Goal: Information Seeking & Learning: Learn about a topic

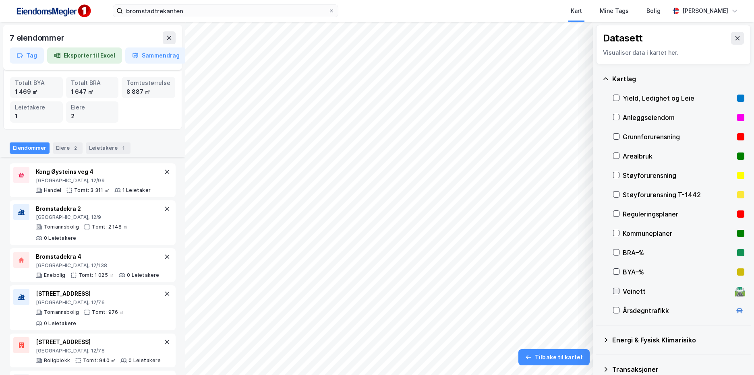
scroll to position [42, 0]
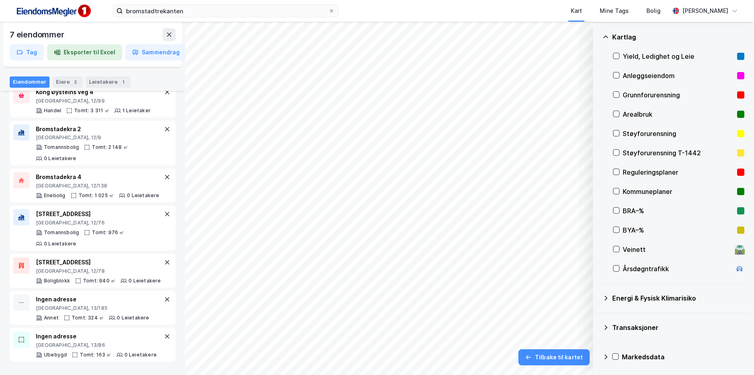
click at [612, 35] on div "Kartlag" at bounding box center [678, 37] width 132 height 10
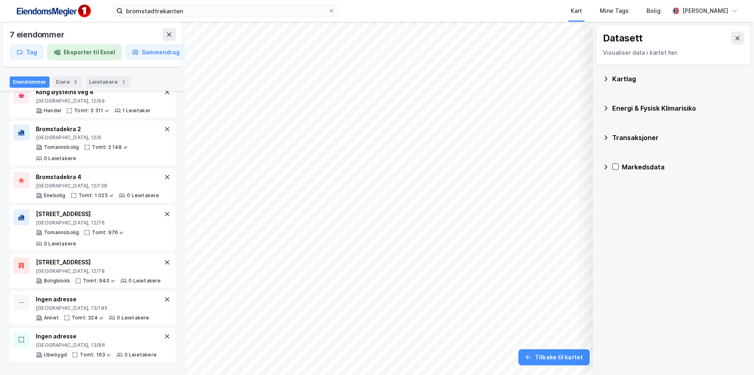
scroll to position [0, 0]
click at [172, 35] on icon at bounding box center [169, 34] width 6 height 6
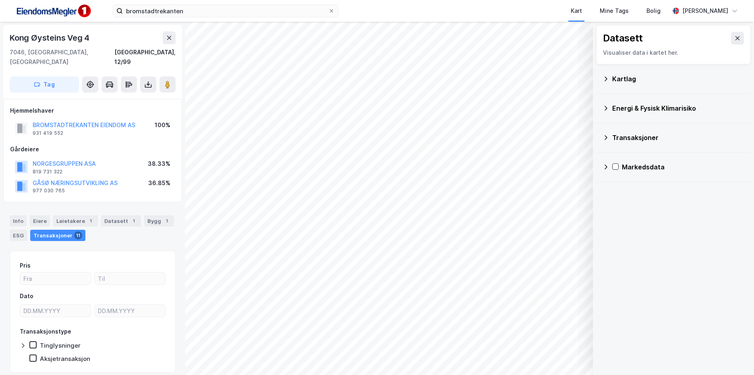
scroll to position [1, 0]
click at [163, 216] on div "1" at bounding box center [167, 220] width 8 height 8
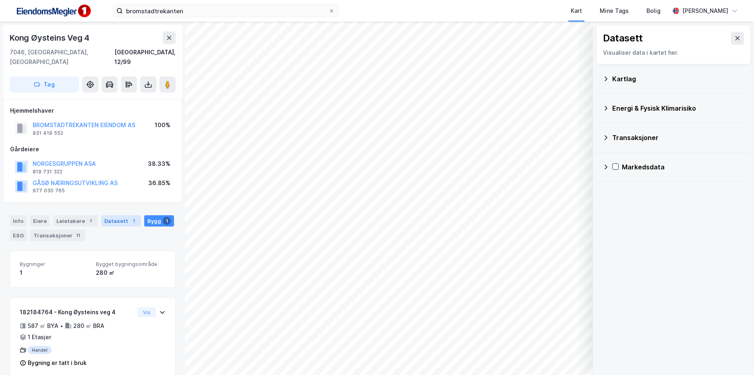
click at [121, 215] on div "Datasett 1" at bounding box center [121, 220] width 40 height 11
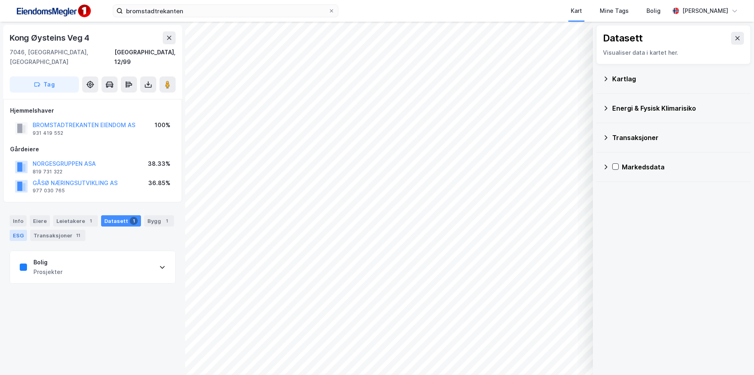
click at [25, 230] on div "ESG" at bounding box center [18, 235] width 17 height 11
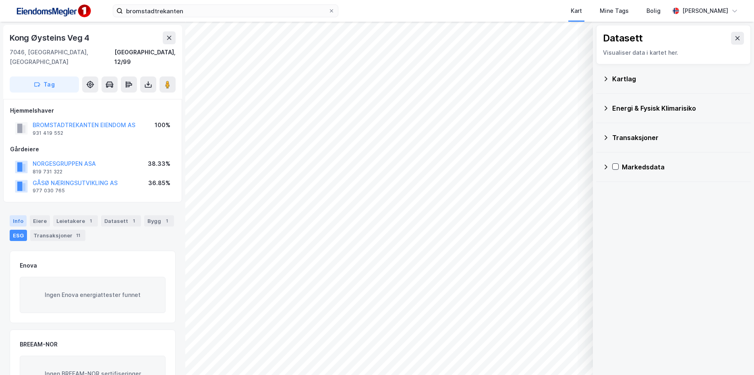
click at [19, 215] on div "Info" at bounding box center [18, 220] width 17 height 11
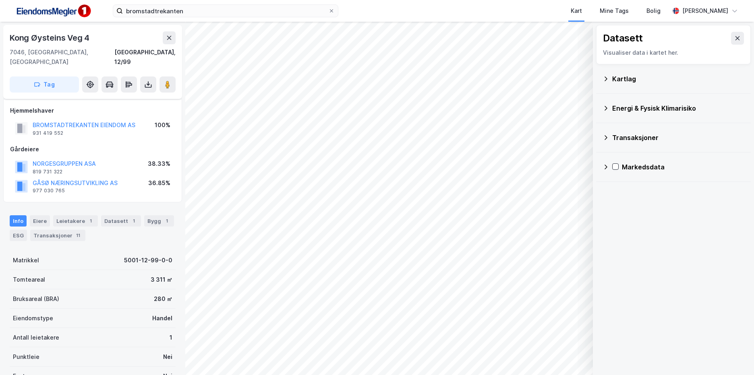
scroll to position [134, 0]
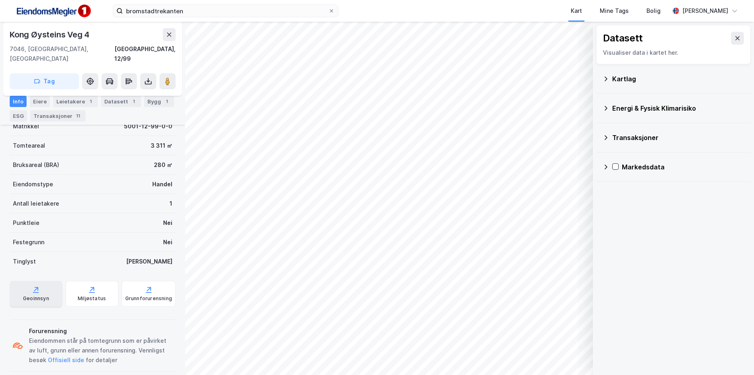
click at [39, 283] on div "Geoinnsyn" at bounding box center [36, 294] width 53 height 26
